Goal: Transaction & Acquisition: Purchase product/service

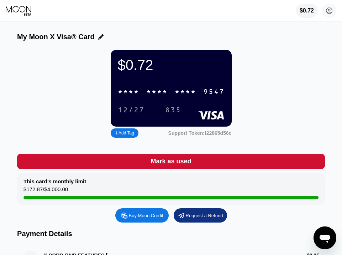
click at [139, 216] on div "Buy Moon Credit" at bounding box center [146, 215] width 35 height 6
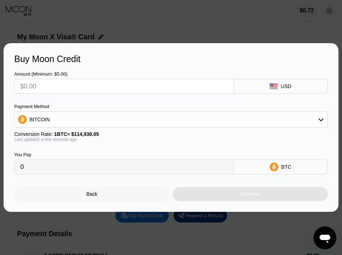
click at [69, 90] on input "text" at bounding box center [124, 86] width 208 height 14
type input "$50"
type input "0.00043502"
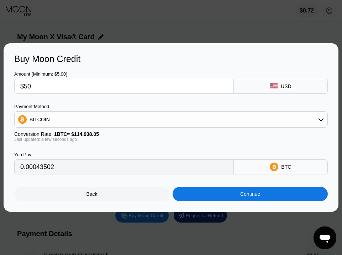
type input "$50"
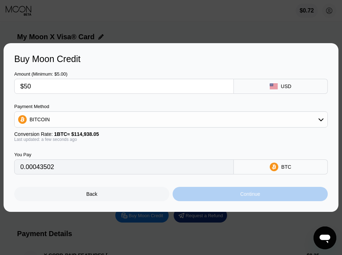
click at [239, 196] on div "Continue" at bounding box center [250, 194] width 155 height 14
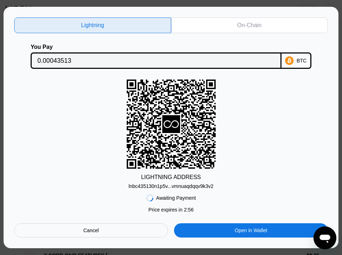
click at [131, 63] on input "0.00043513" at bounding box center [155, 60] width 237 height 14
click at [238, 37] on div "Lightning On-Chain You Pay 0.00043513 BTC LIGHTNING ADDRESS lnbc435130n1p5v...v…" at bounding box center [171, 127] width 314 height 220
click at [239, 30] on div "On-Chain" at bounding box center [249, 25] width 157 height 16
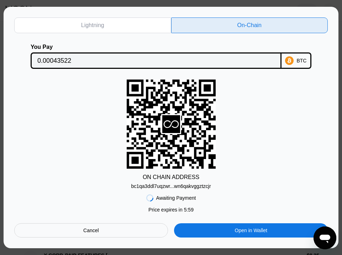
click at [169, 184] on div "bc1qa3ddl7uqzwr...wn6qakvggztzcjr" at bounding box center [171, 186] width 80 height 6
click at [105, 61] on input "0.00043522" at bounding box center [155, 60] width 237 height 14
